Goal: Task Accomplishment & Management: Use online tool/utility

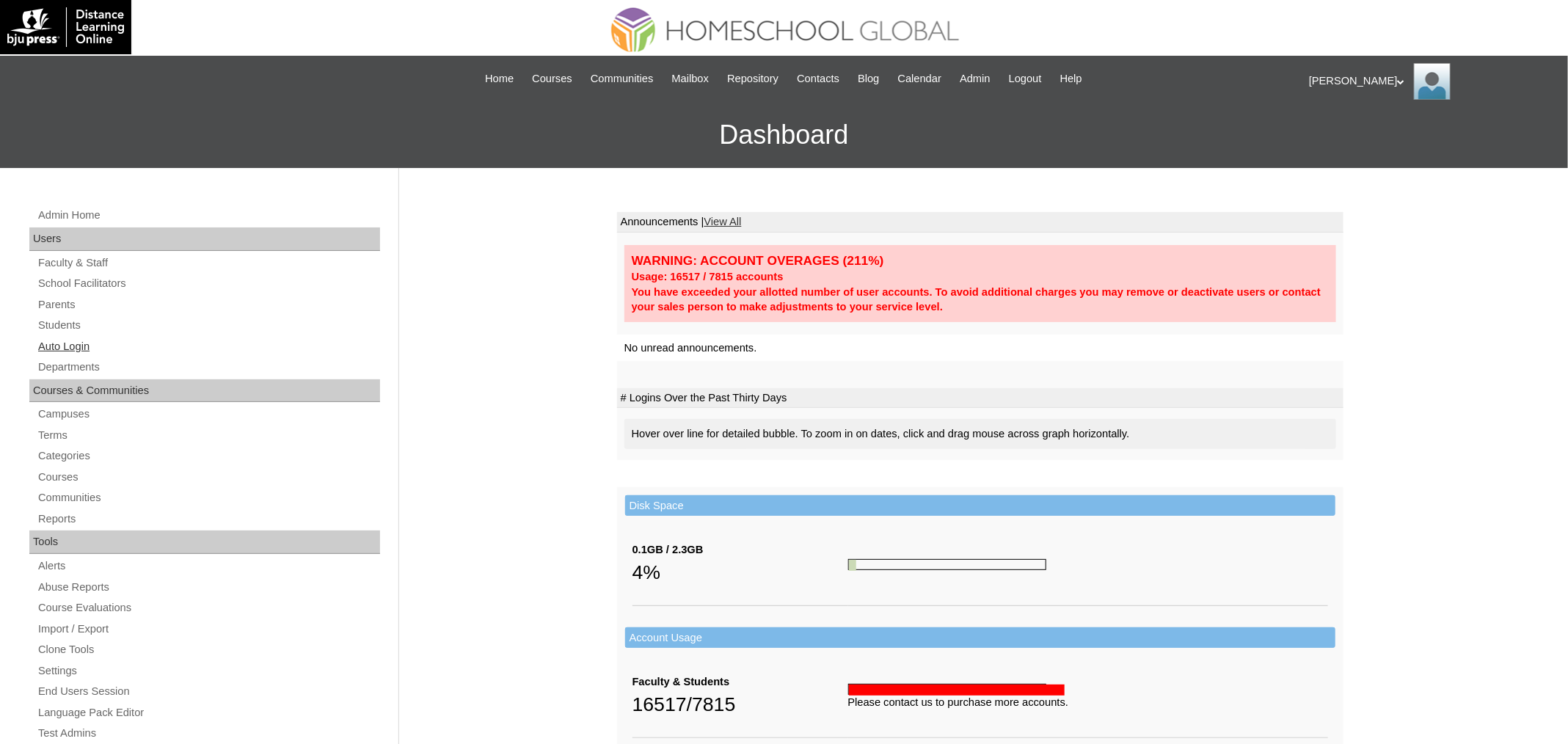
click at [62, 345] on link "Auto Login" at bounding box center [209, 346] width 343 height 18
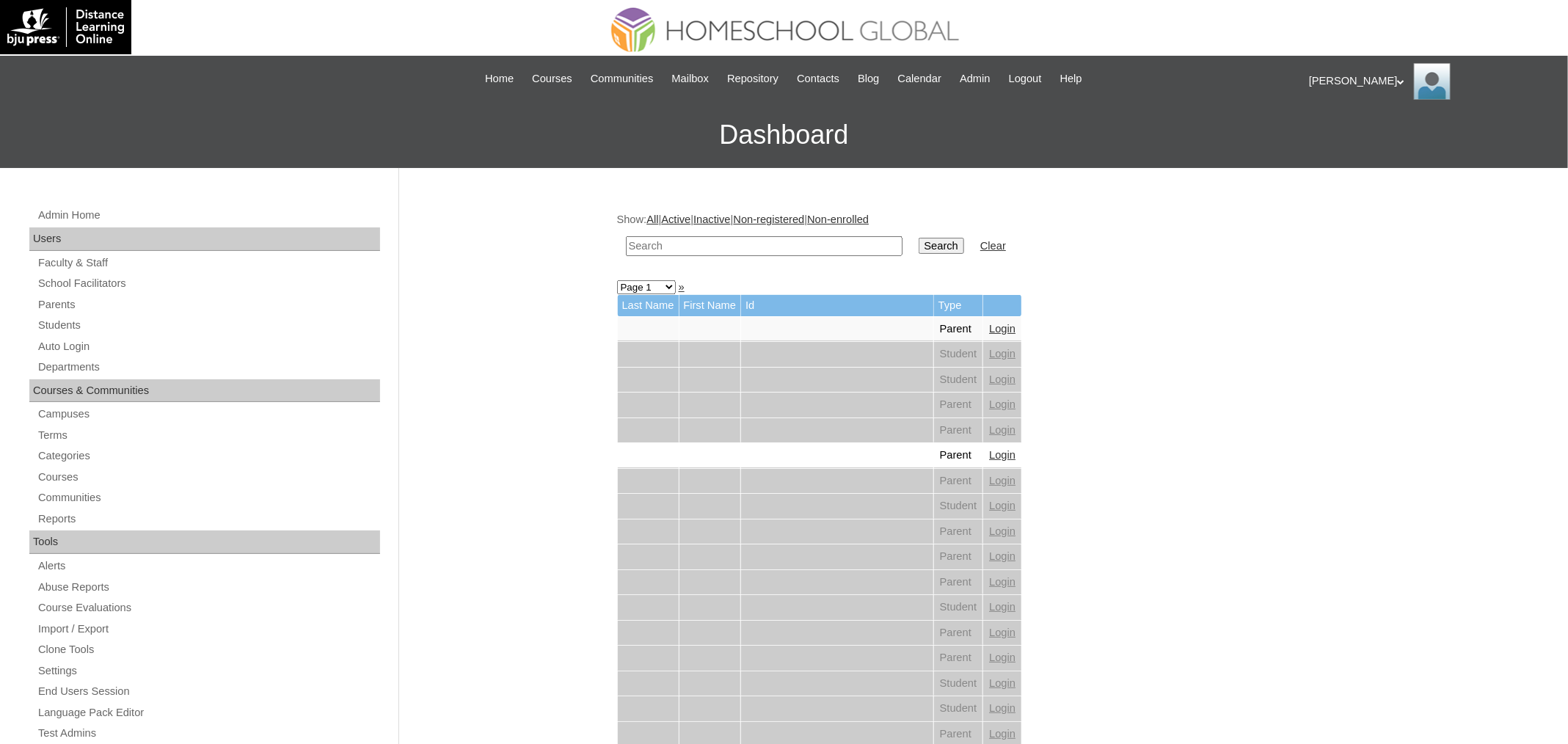
click at [714, 245] on input "text" at bounding box center [764, 246] width 276 height 20
paste input "[PERSON_NAME] [PERSON_NAME]"
type input "Cher Erin"
click at [925, 234] on td "Search" at bounding box center [941, 245] width 60 height 35
click at [929, 238] on input "Search" at bounding box center [941, 245] width 45 height 16
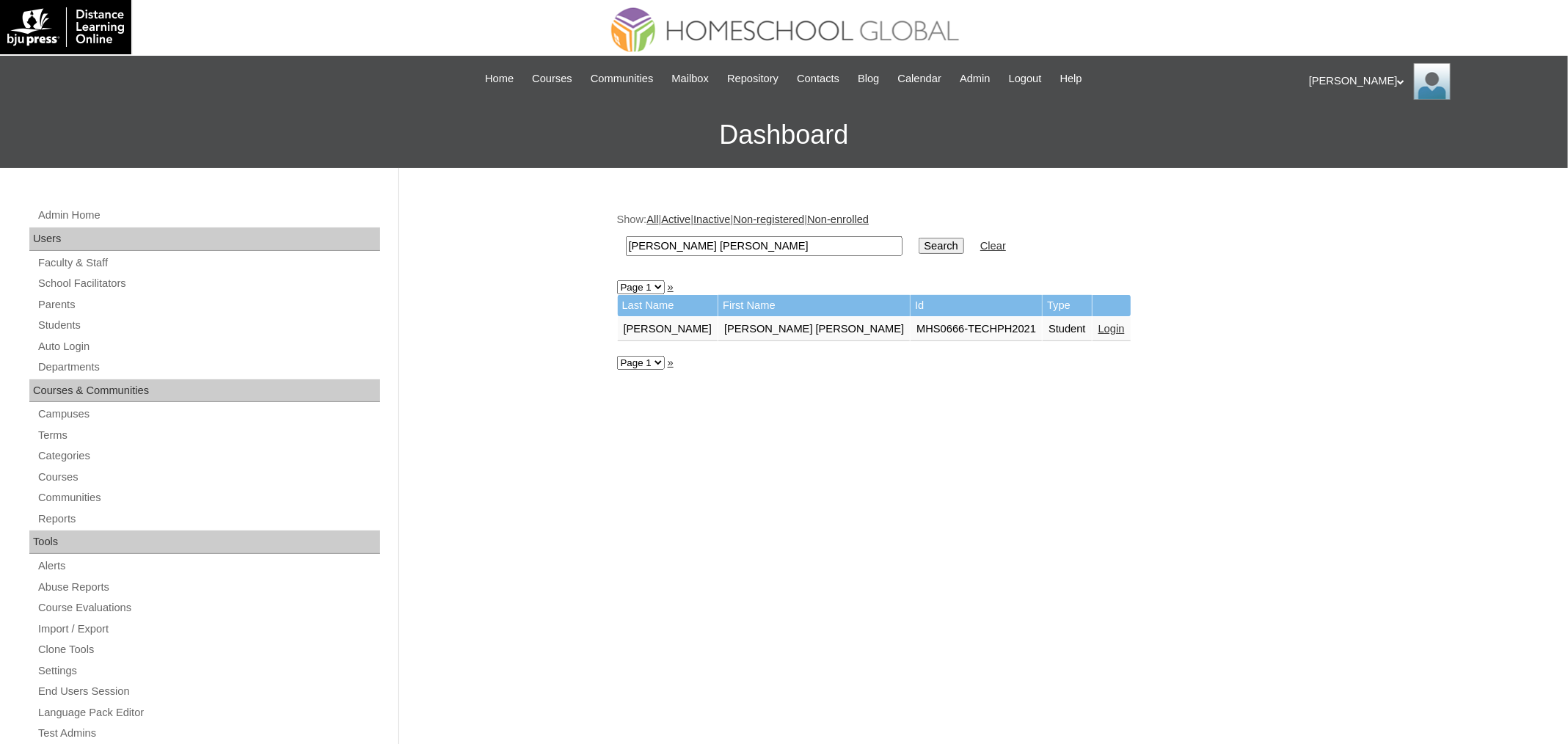
click at [1098, 323] on link "Login" at bounding box center [1112, 328] width 26 height 12
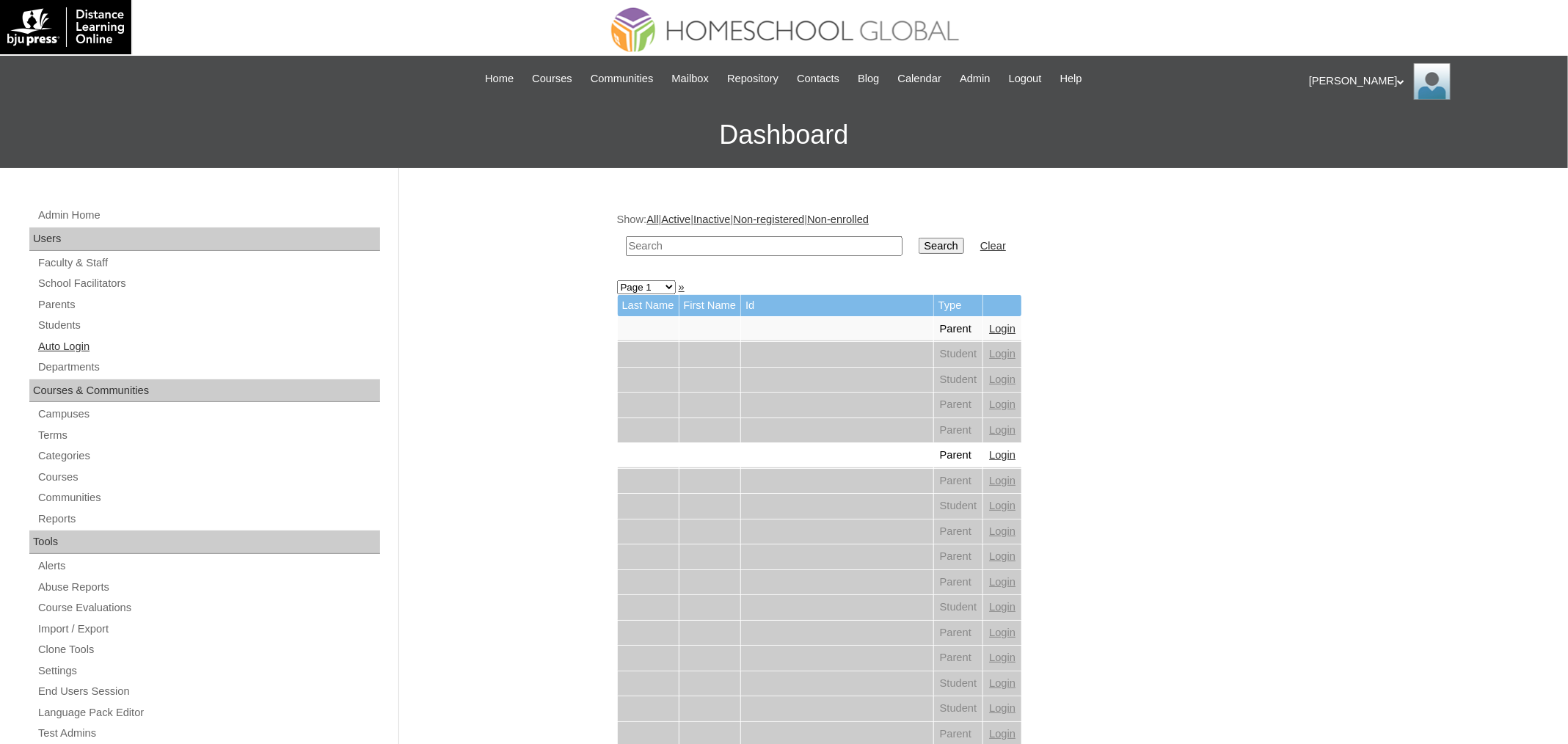
click at [76, 344] on link "Auto Login" at bounding box center [209, 346] width 343 height 18
click at [671, 247] on input "text" at bounding box center [764, 246] width 276 height 20
paste input "[PERSON_NAME]"
type input "[PERSON_NAME]"
click at [918, 238] on input "Search" at bounding box center [941, 245] width 45 height 16
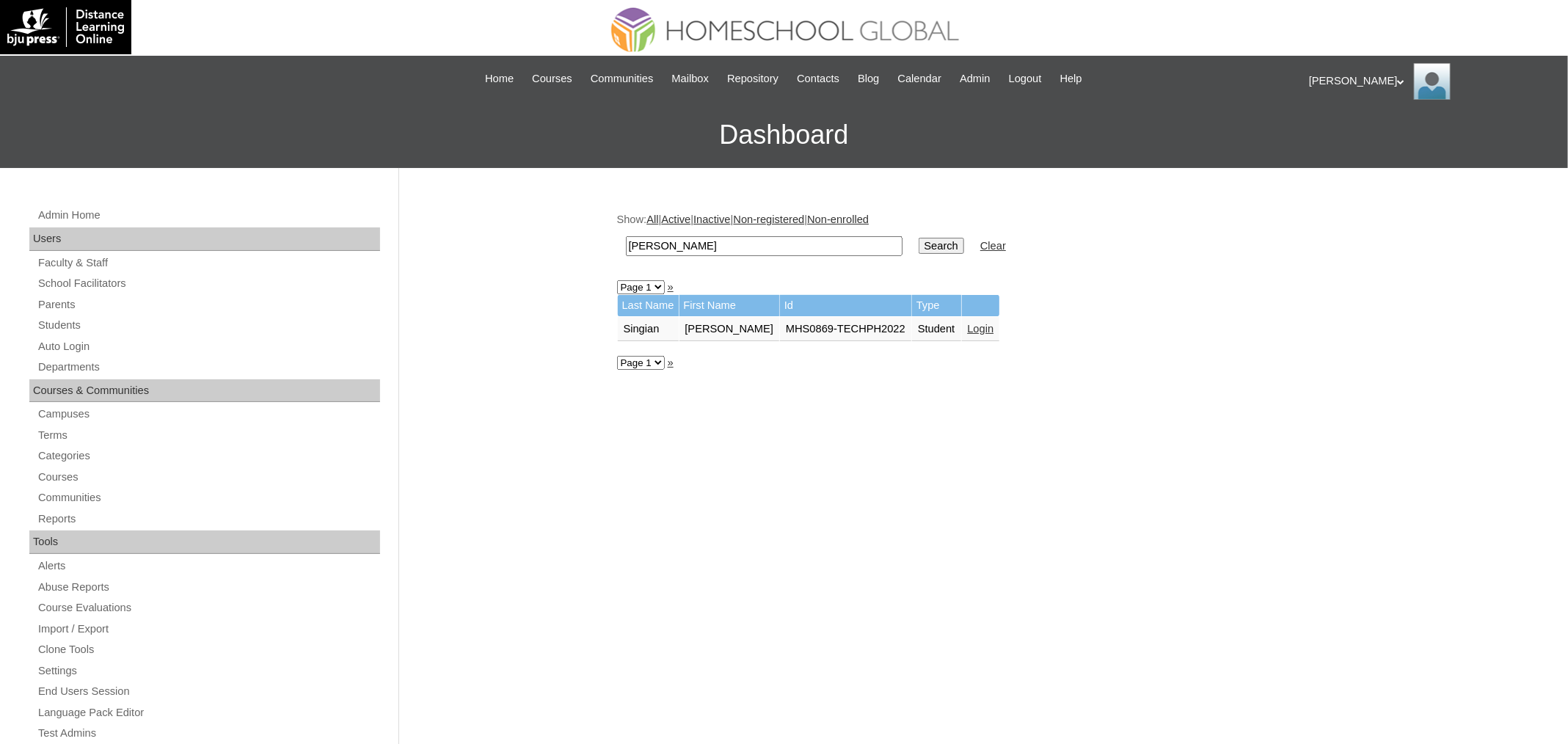
click at [995, 330] on link "Login" at bounding box center [981, 328] width 26 height 12
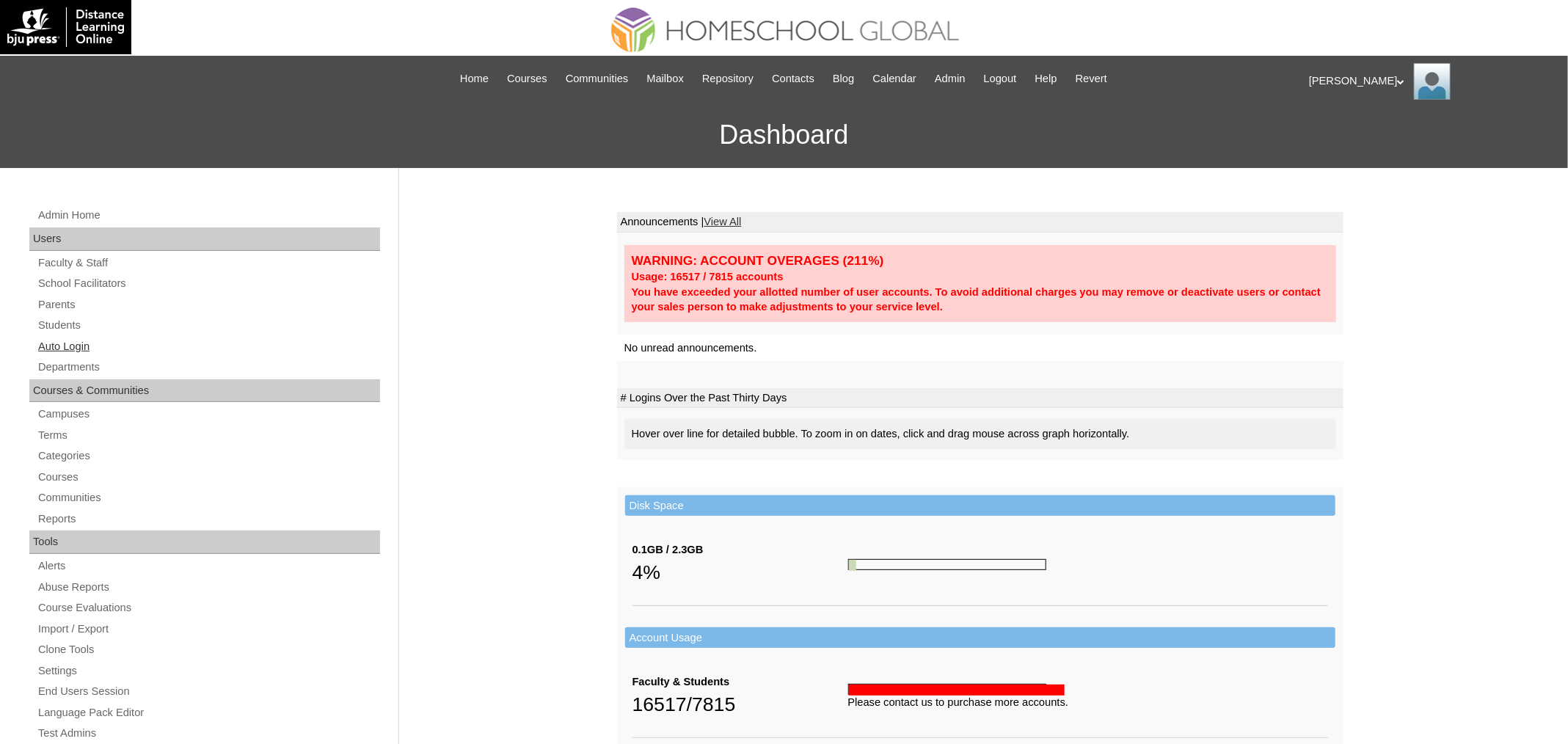
click at [89, 339] on link "Auto Login" at bounding box center [209, 346] width 343 height 18
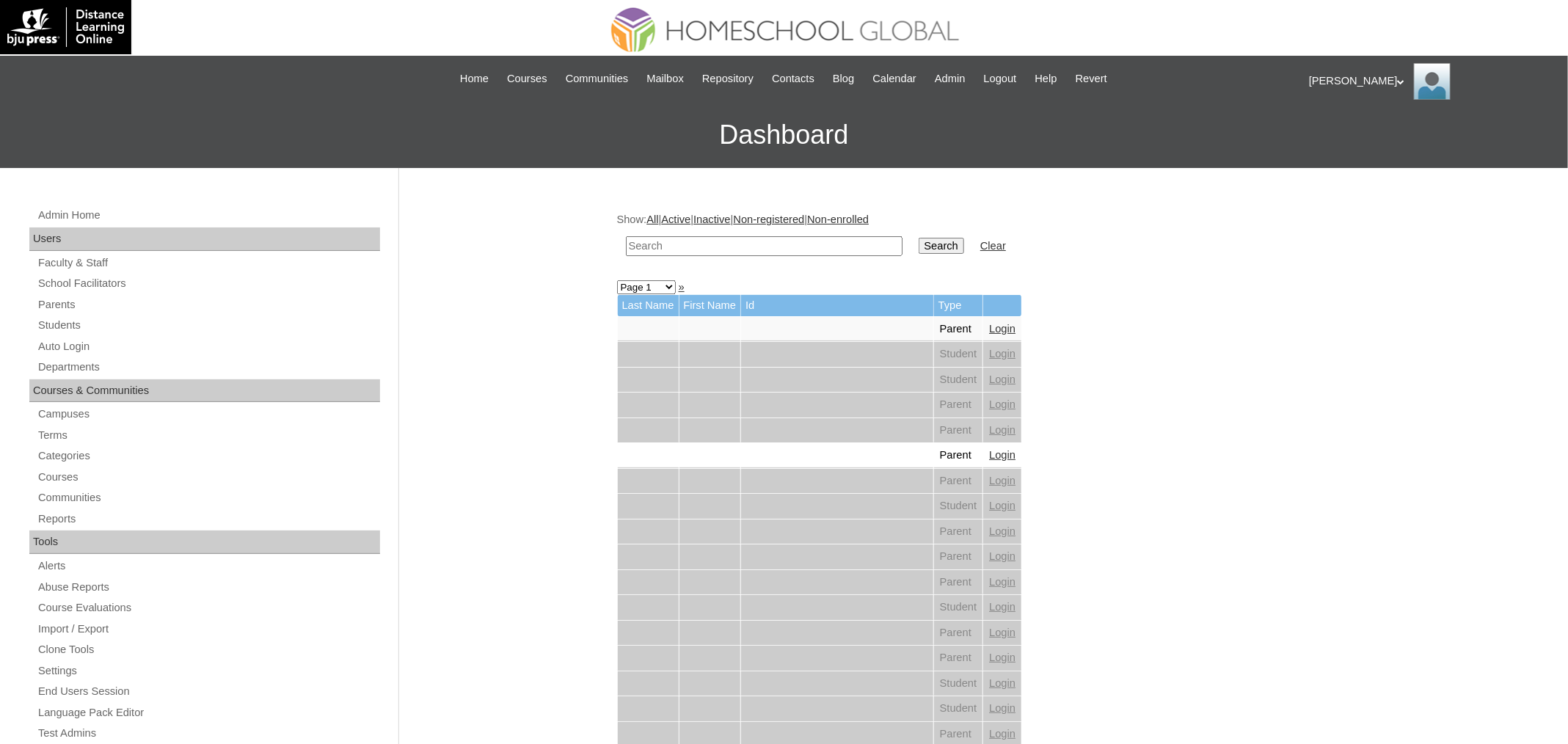
click at [702, 245] on input "text" at bounding box center [764, 246] width 276 height 20
paste input "[PERSON_NAME] Jireh"
type input "[PERSON_NAME] Jireh"
click at [953, 245] on input "Search" at bounding box center [941, 245] width 45 height 16
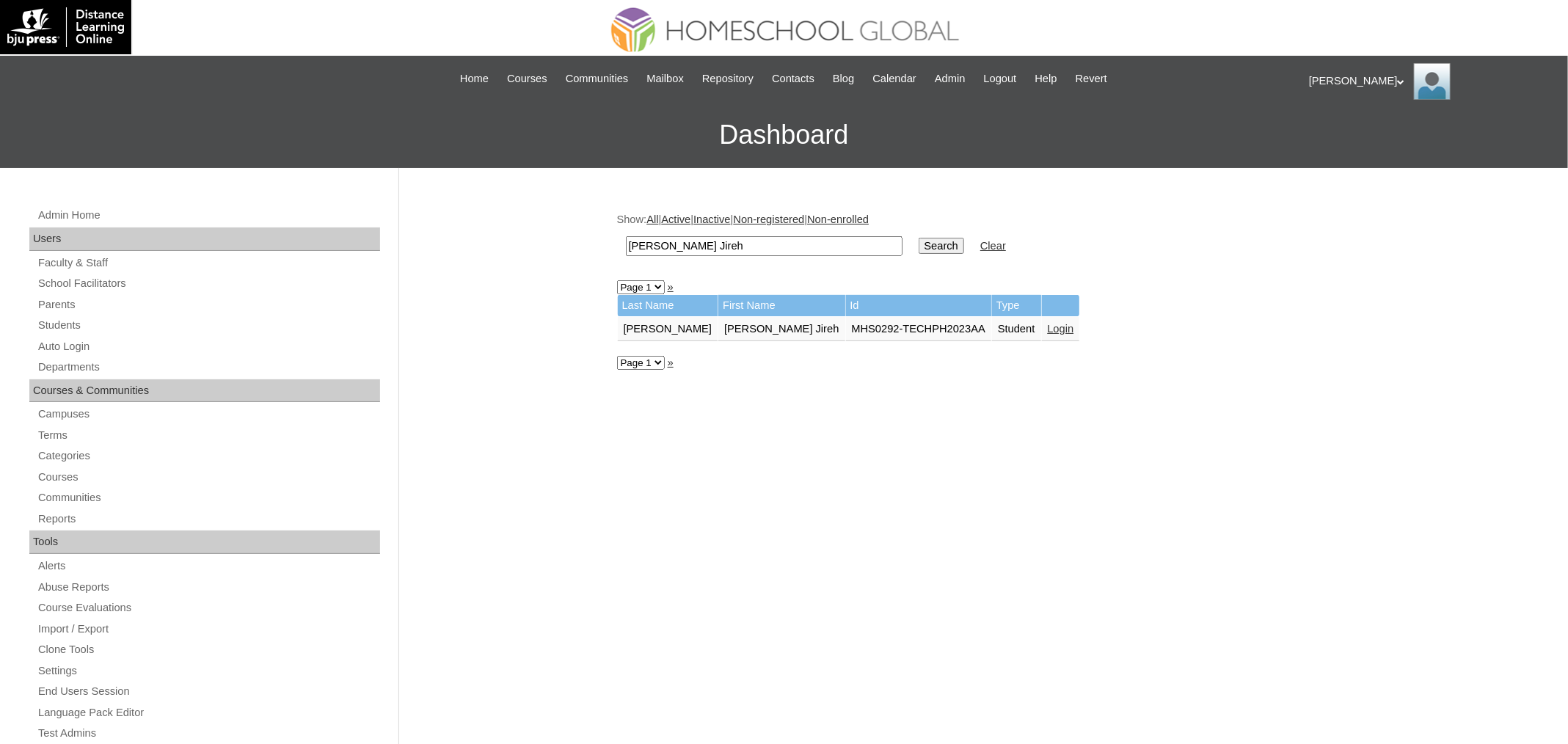
click at [1048, 329] on link "Login" at bounding box center [1061, 328] width 26 height 12
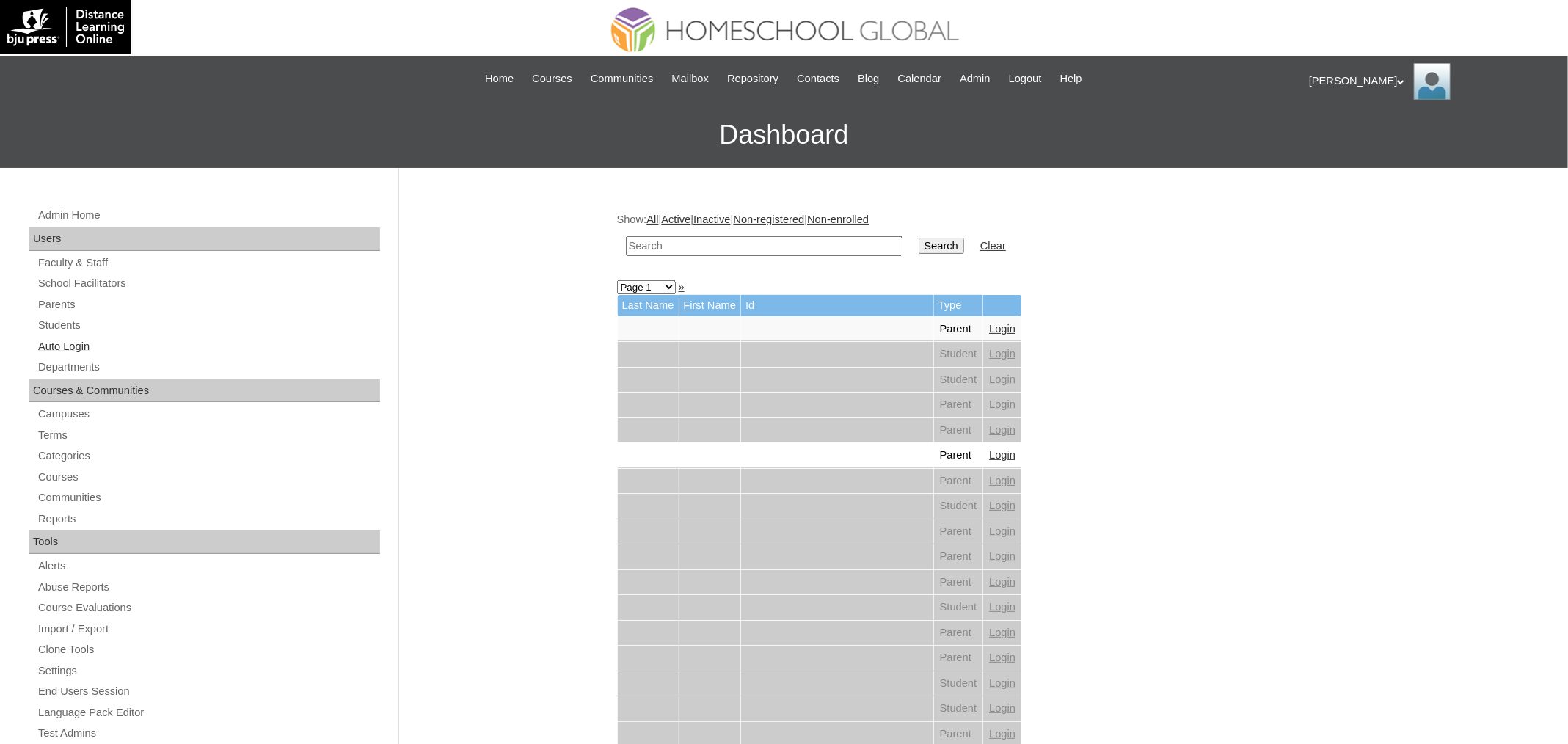
click at [82, 339] on link "Auto Login" at bounding box center [209, 346] width 343 height 18
click at [737, 249] on input "text" at bounding box center [764, 246] width 276 height 20
paste input "Raphah Jireh"
type input "Raphah Jireh"
click at [955, 243] on input "Search" at bounding box center [941, 245] width 45 height 16
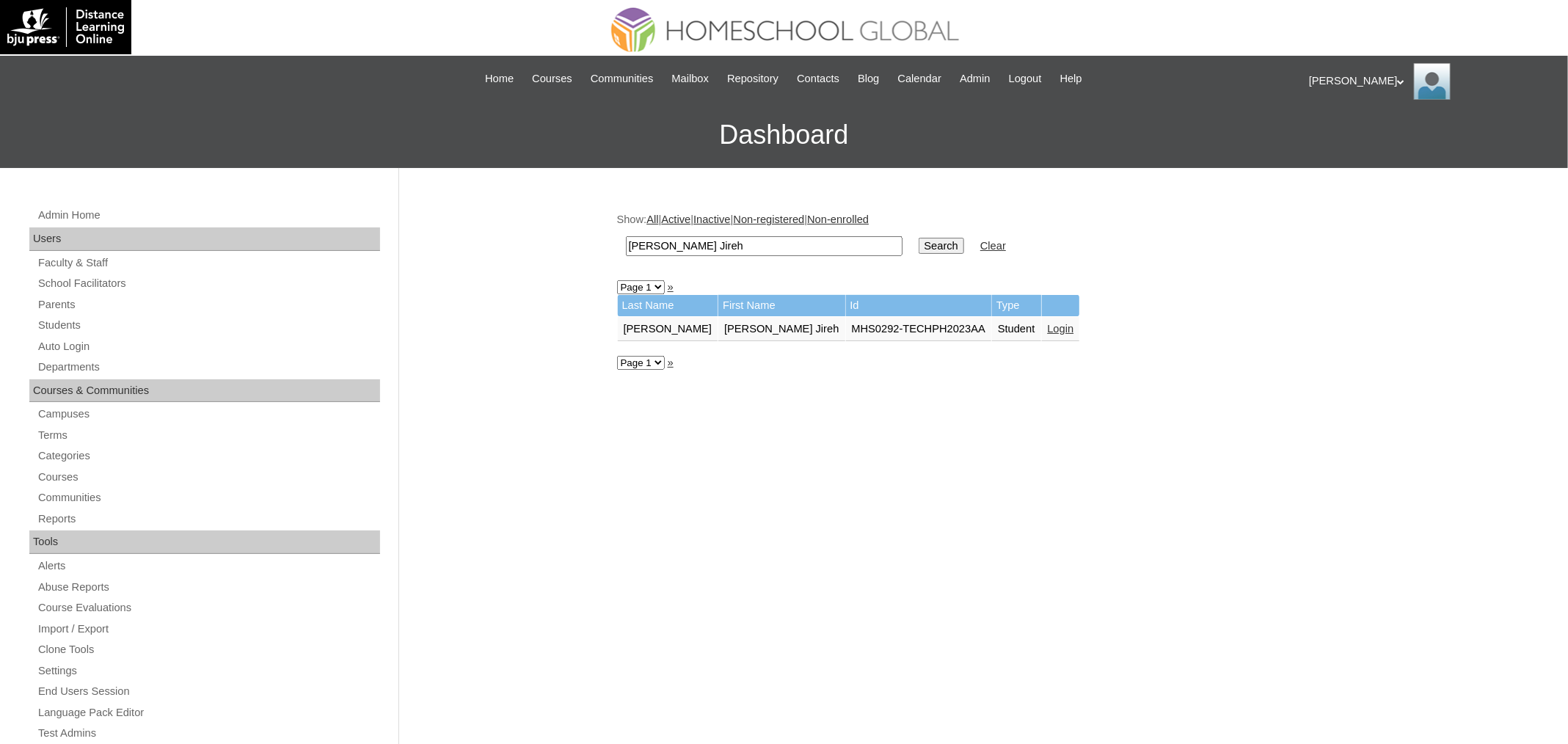
click at [1048, 330] on link "Login" at bounding box center [1061, 328] width 26 height 12
